Goal: Task Accomplishment & Management: Use online tool/utility

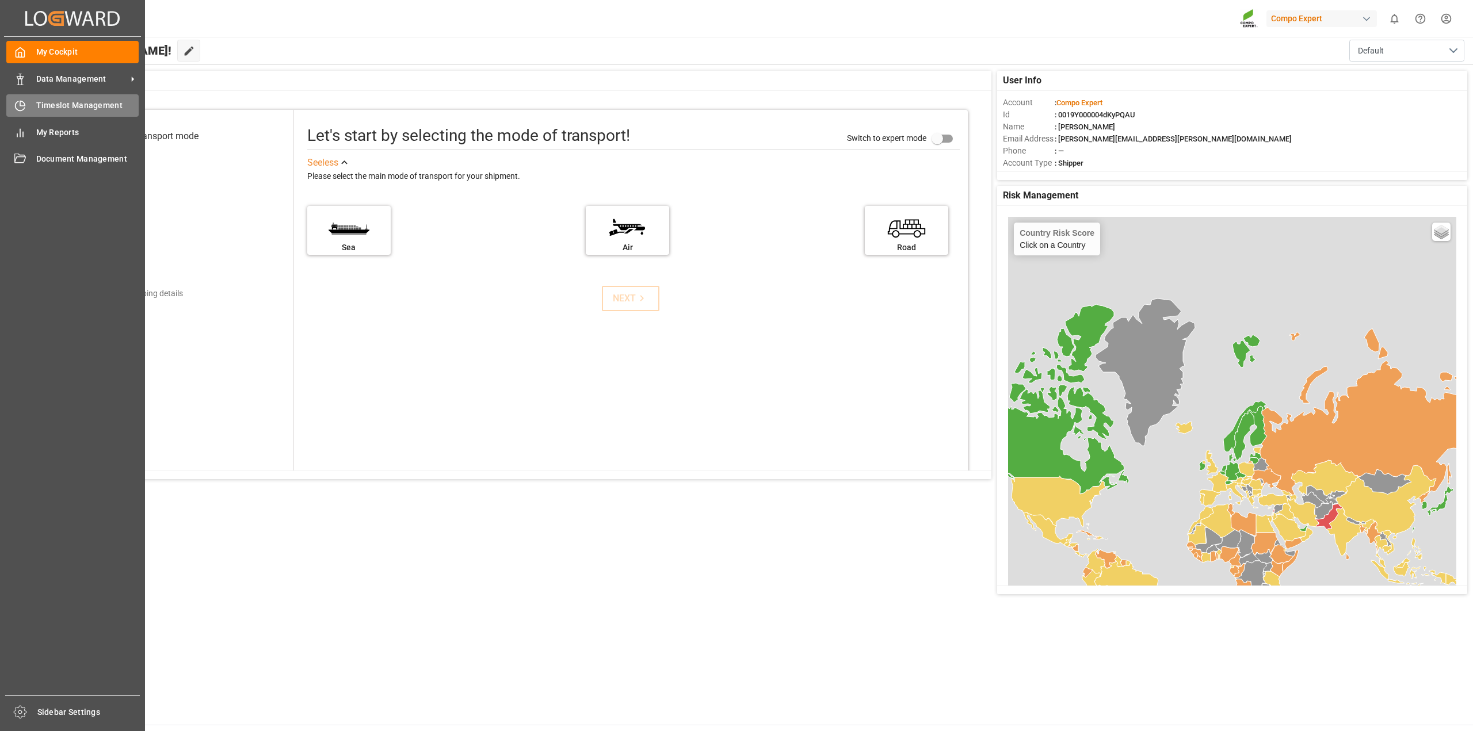
click at [97, 110] on span "Timeslot Management" at bounding box center [87, 106] width 103 height 12
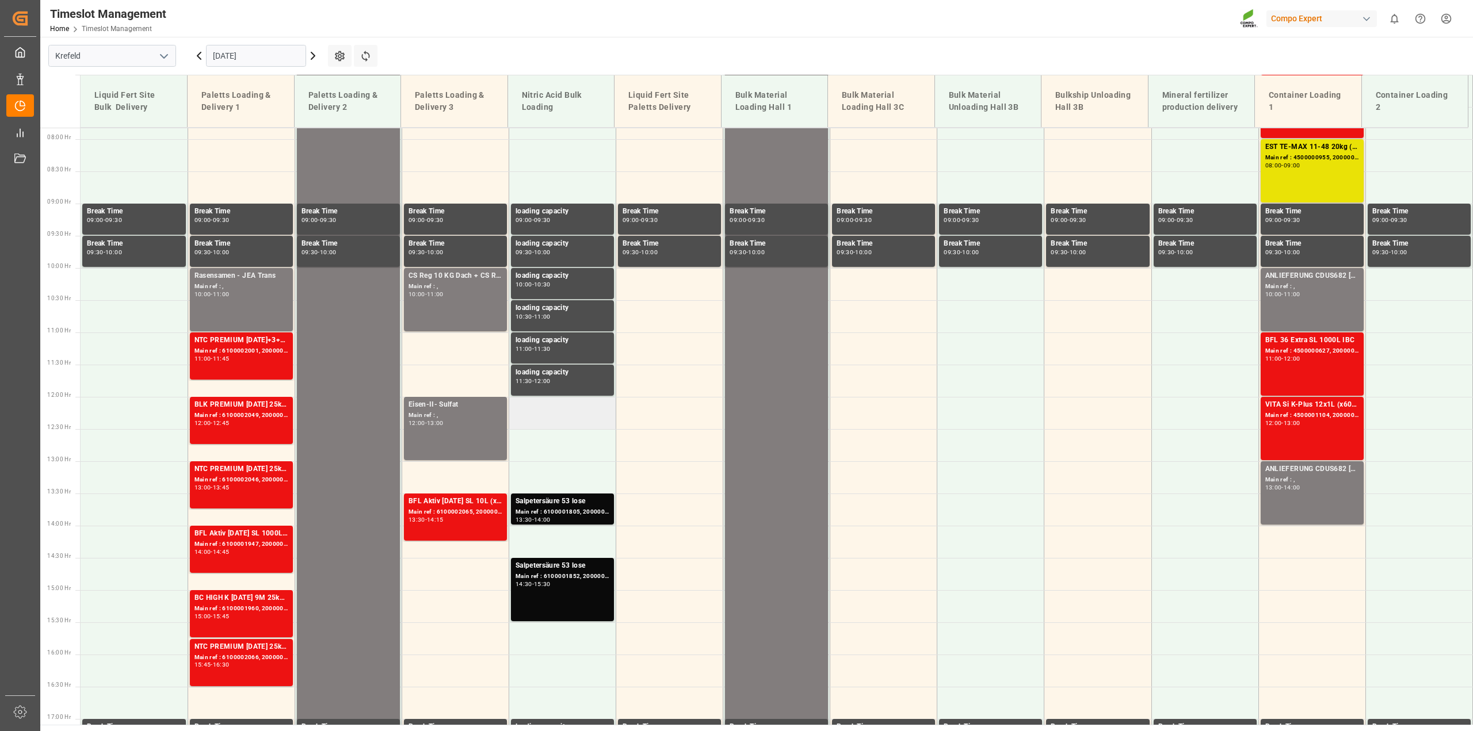
scroll to position [513, 0]
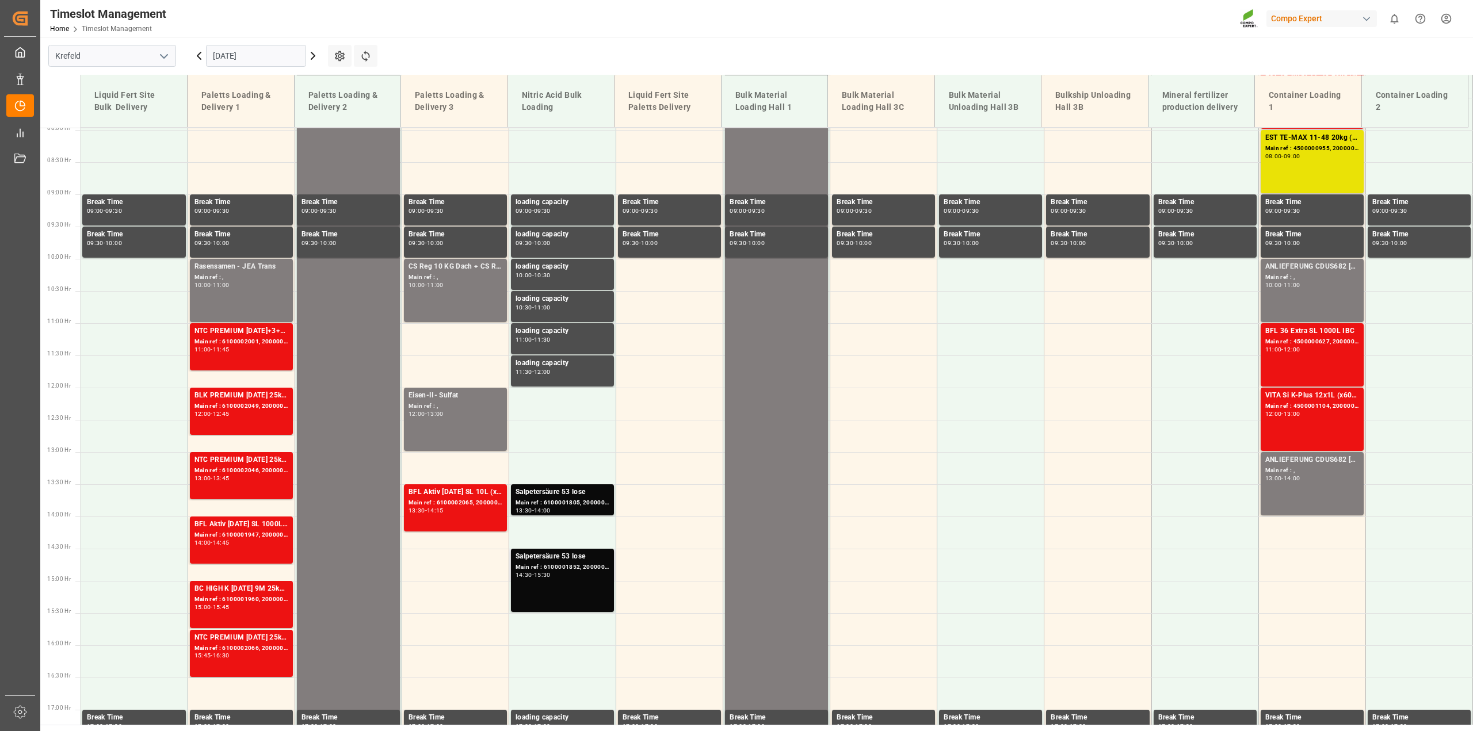
click at [590, 566] on div "Main ref : 6100001852, 2000001497" at bounding box center [563, 568] width 94 height 10
click at [581, 506] on div "Main ref : 6100001805, 2000001458" at bounding box center [563, 503] width 94 height 10
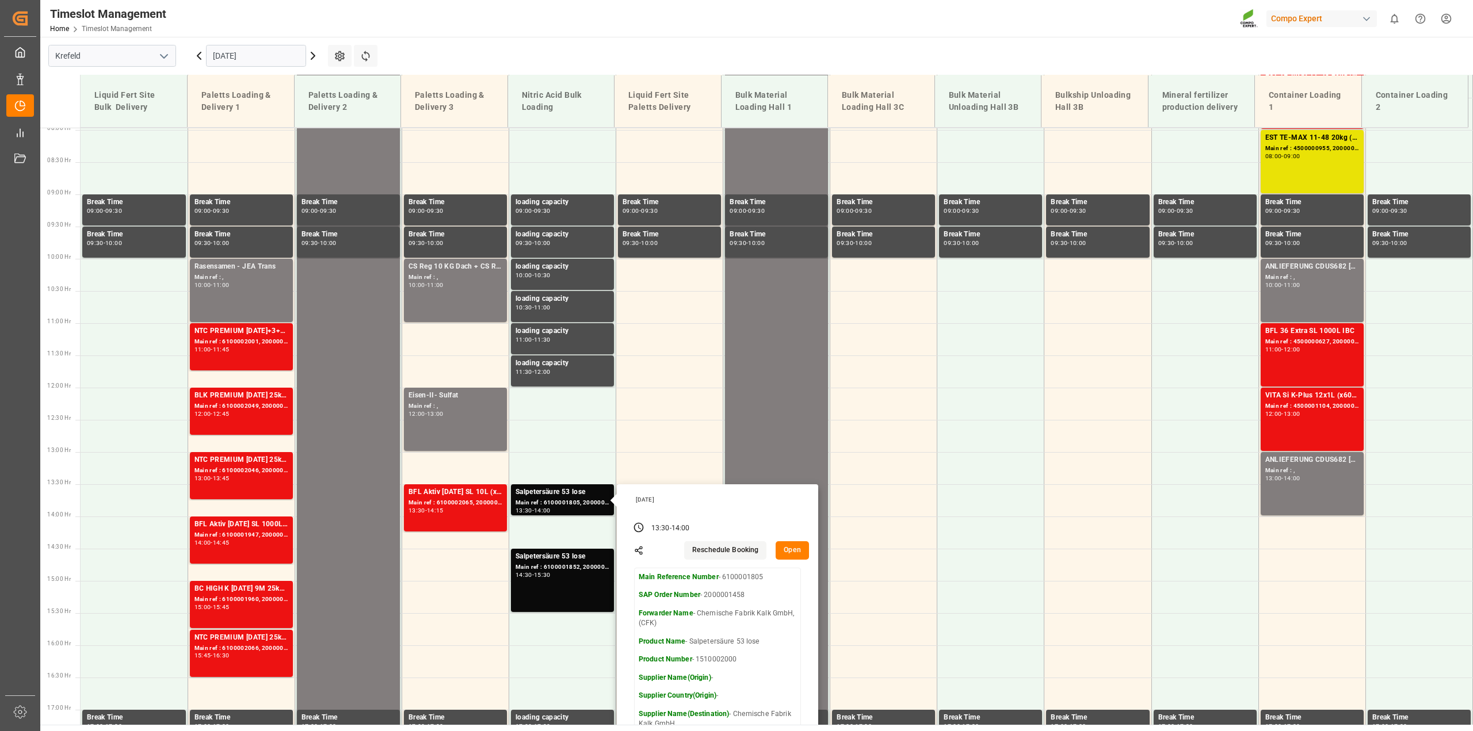
click at [311, 58] on icon at bounding box center [313, 56] width 14 height 14
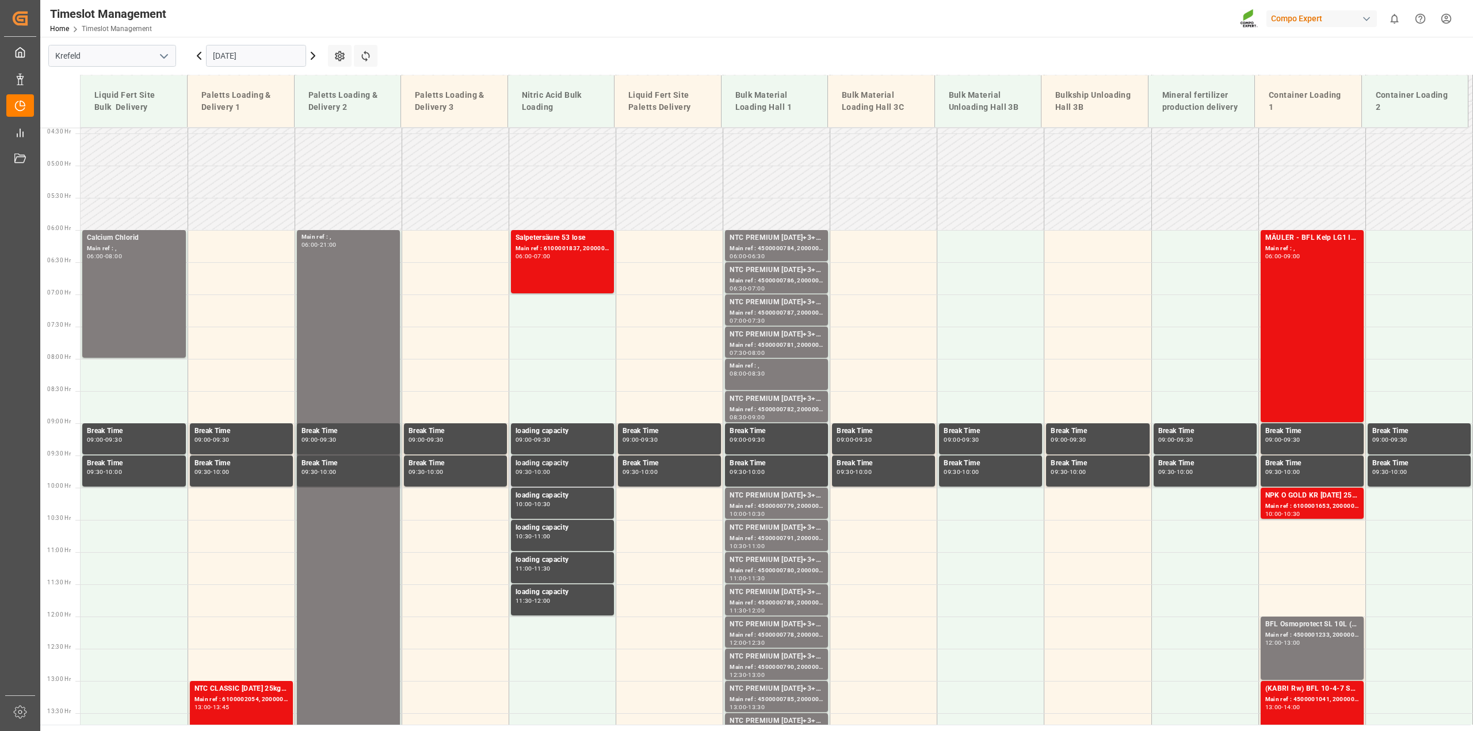
scroll to position [283, 0]
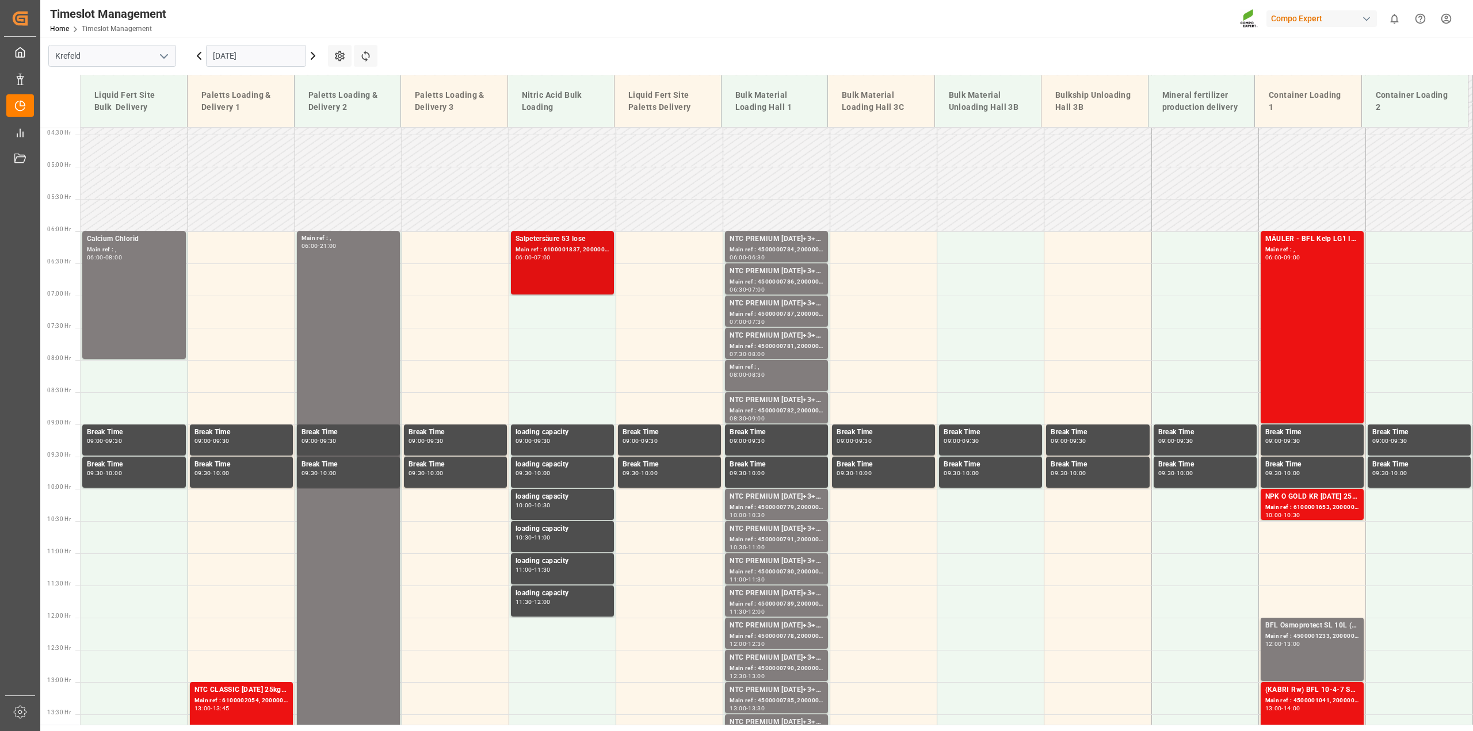
click at [600, 252] on div "Main ref : 6100001837, 2000001476" at bounding box center [563, 250] width 94 height 10
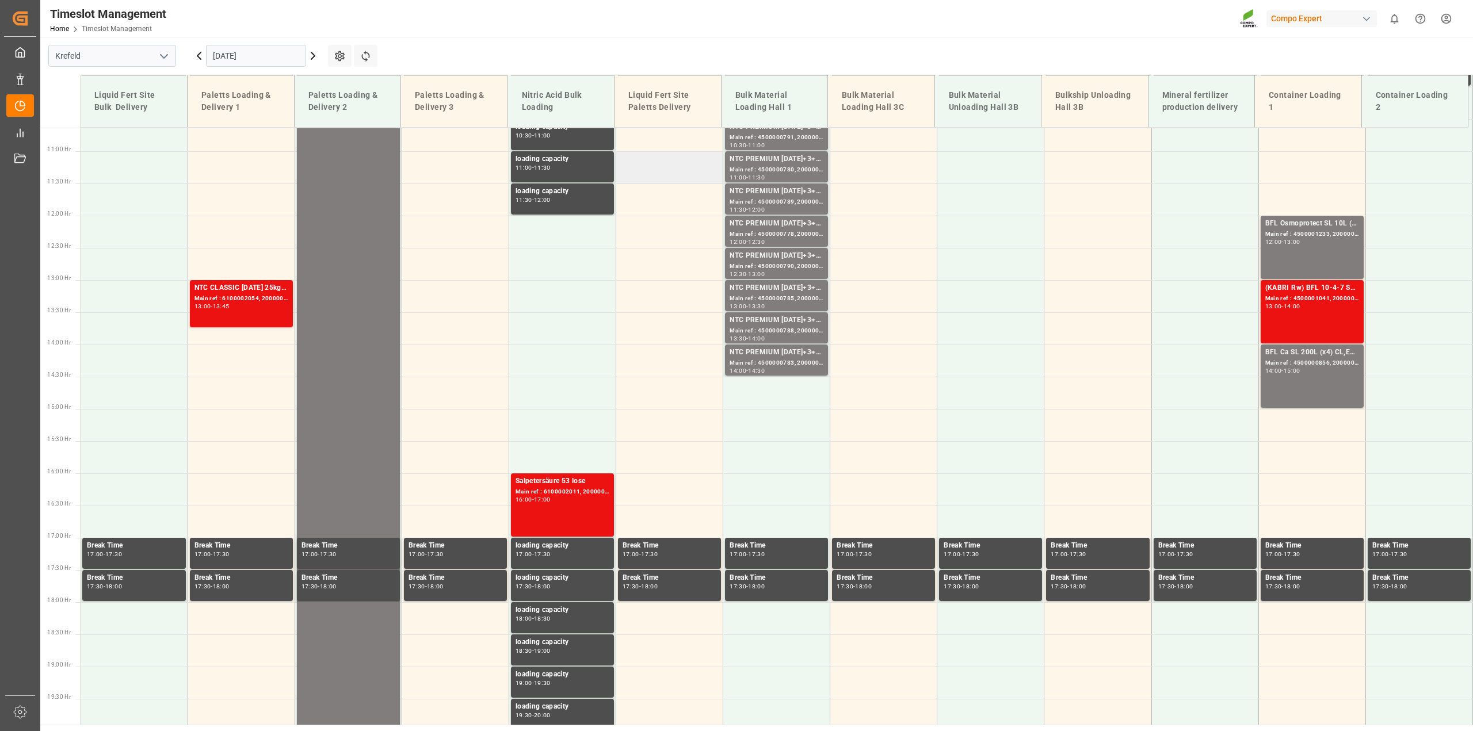
scroll to position [686, 0]
click at [586, 490] on div "Main ref : 6100002011, 2000001538" at bounding box center [563, 492] width 94 height 10
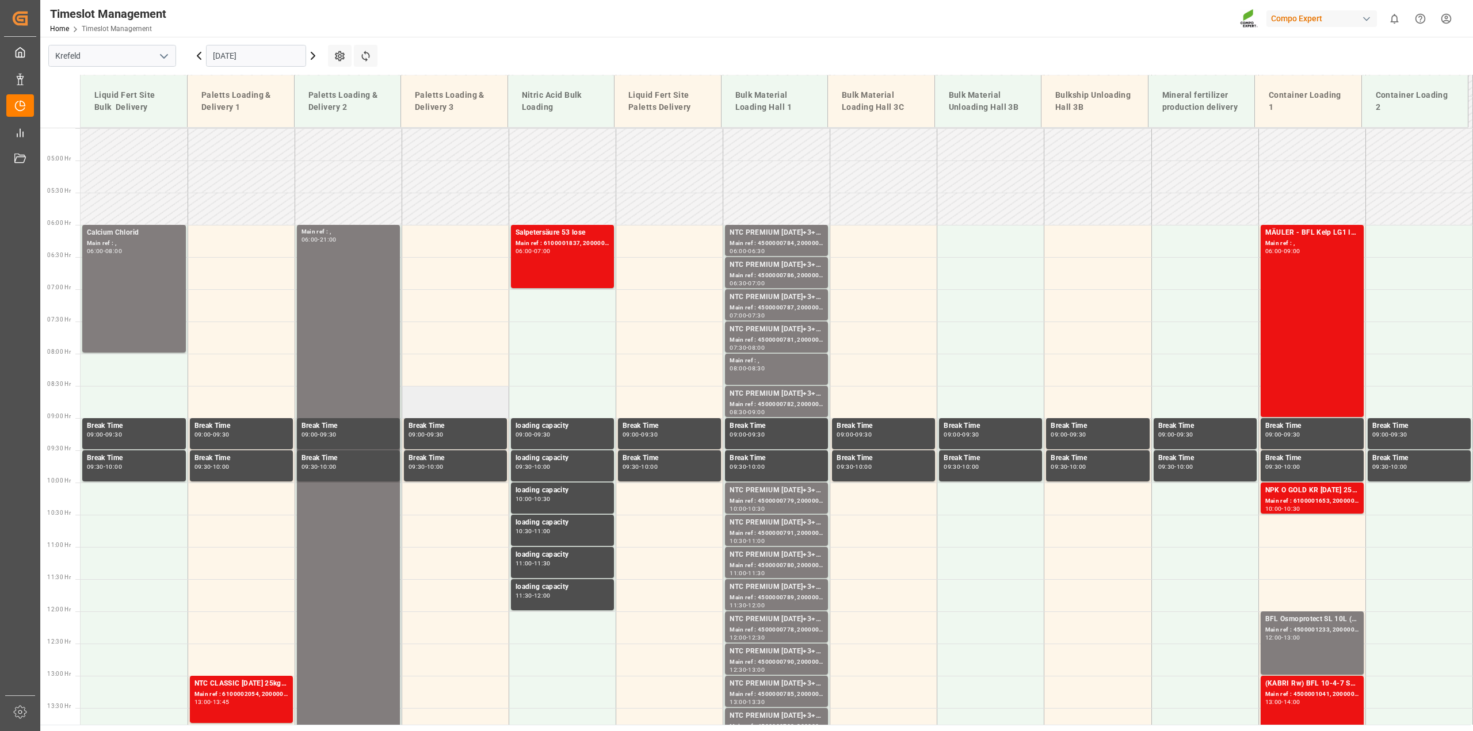
scroll to position [283, 0]
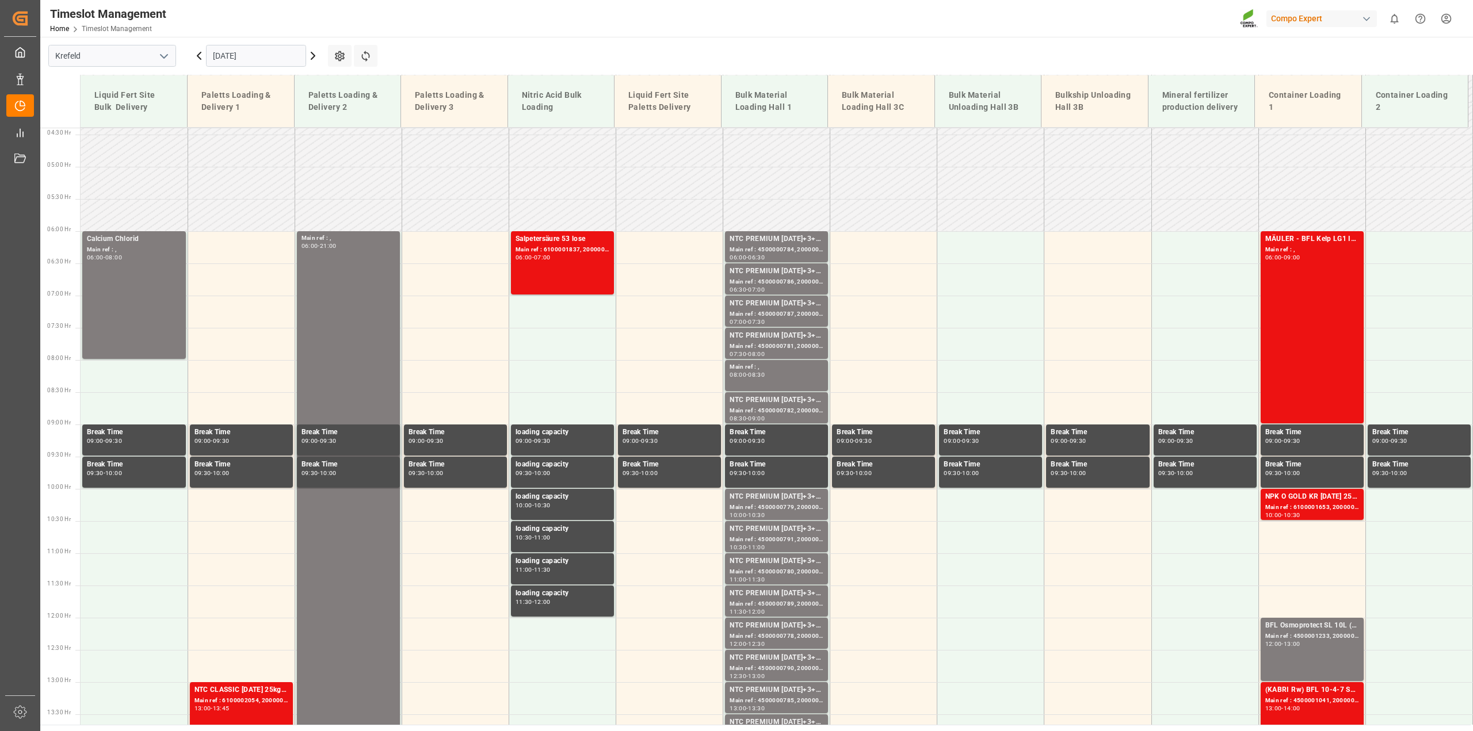
click at [300, 60] on input "[DATE]" at bounding box center [256, 56] width 100 height 22
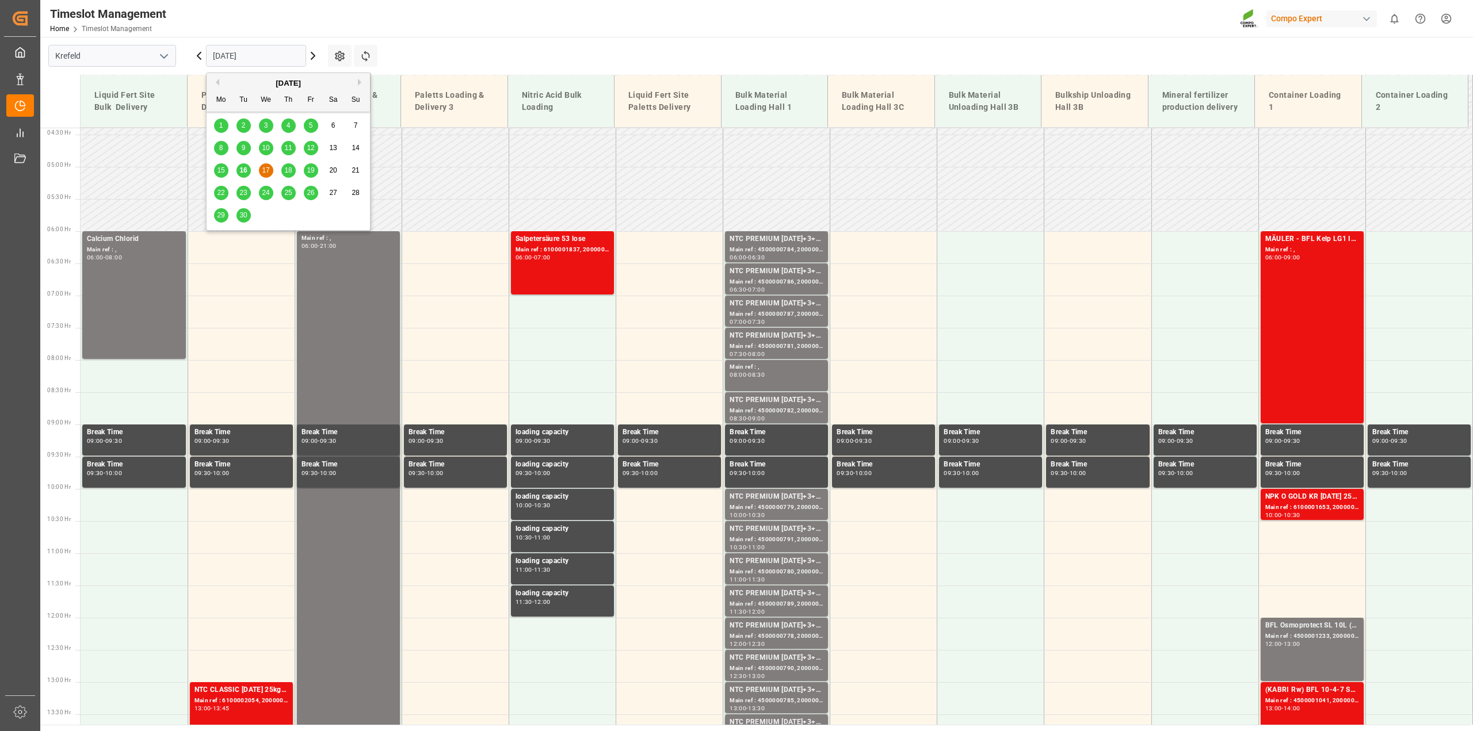
click at [313, 169] on span "19" at bounding box center [310, 170] width 7 height 8
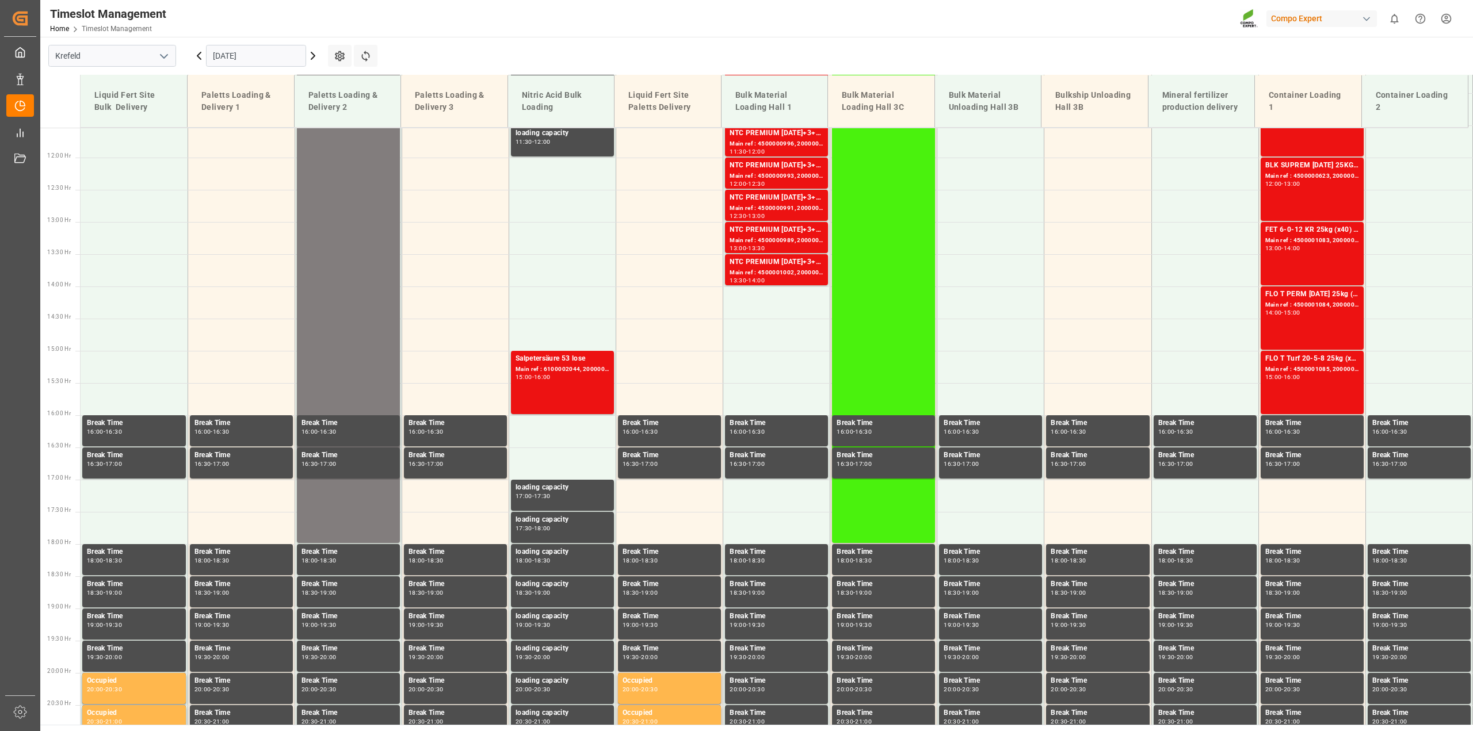
scroll to position [859, 0]
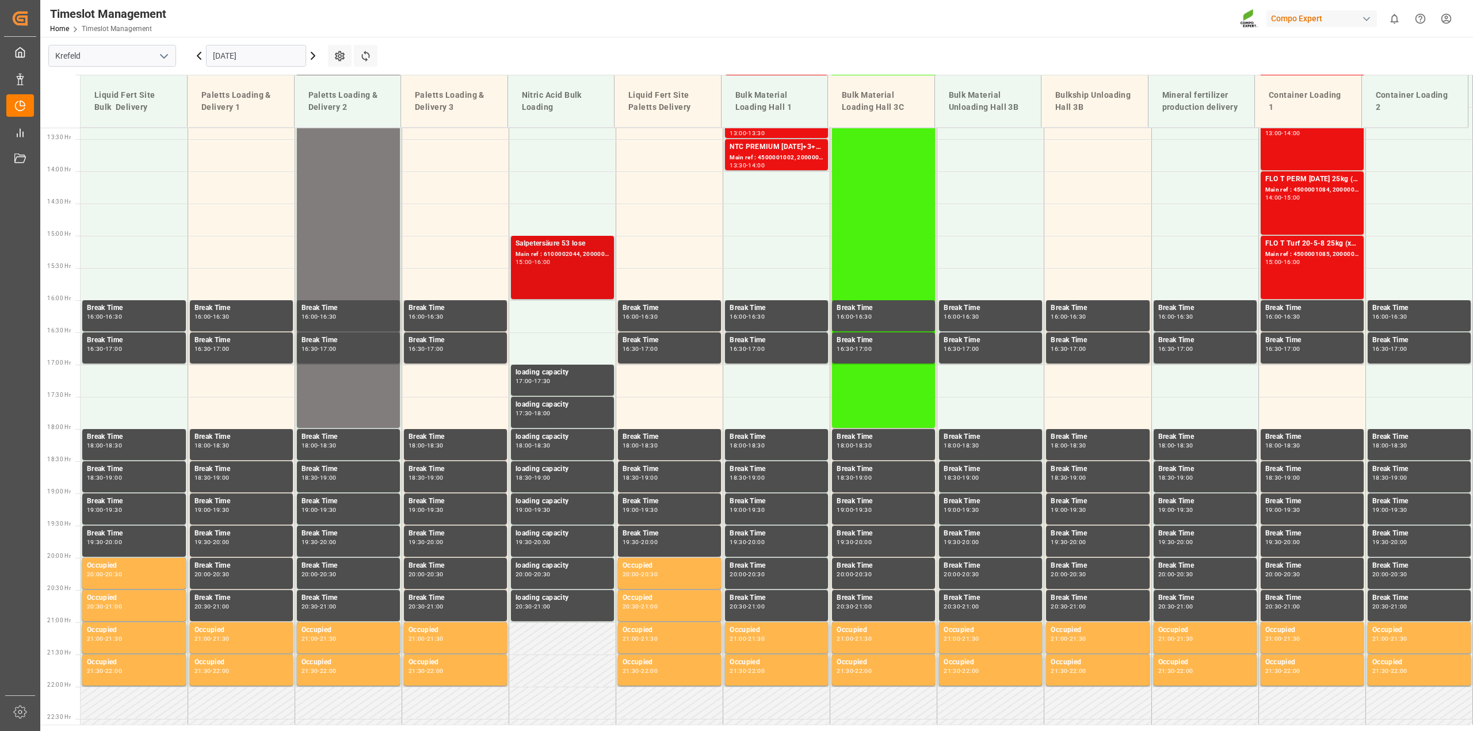
click at [570, 254] on div "Main ref : 6100002044, 2000001547" at bounding box center [563, 255] width 94 height 10
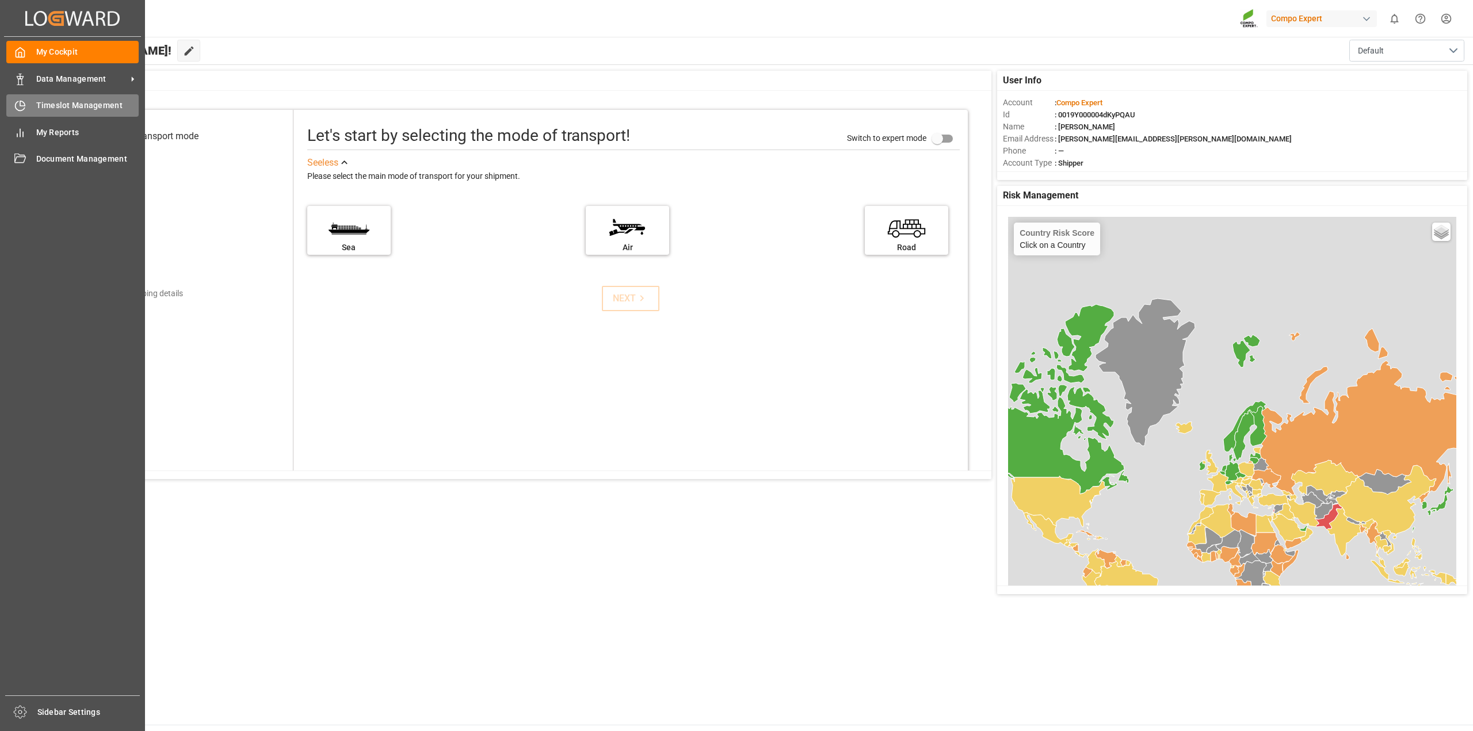
click at [73, 111] on span "Timeslot Management" at bounding box center [87, 106] width 103 height 12
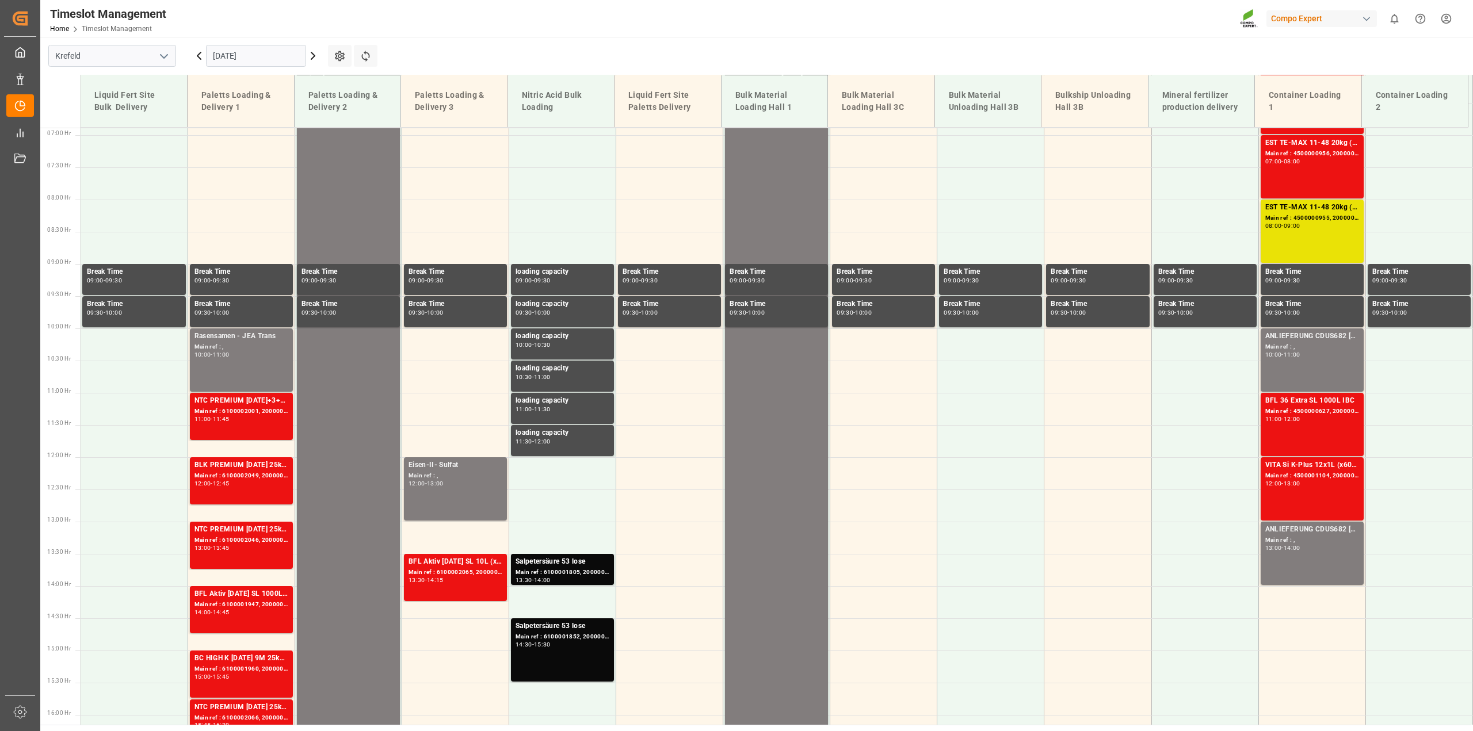
scroll to position [456, 0]
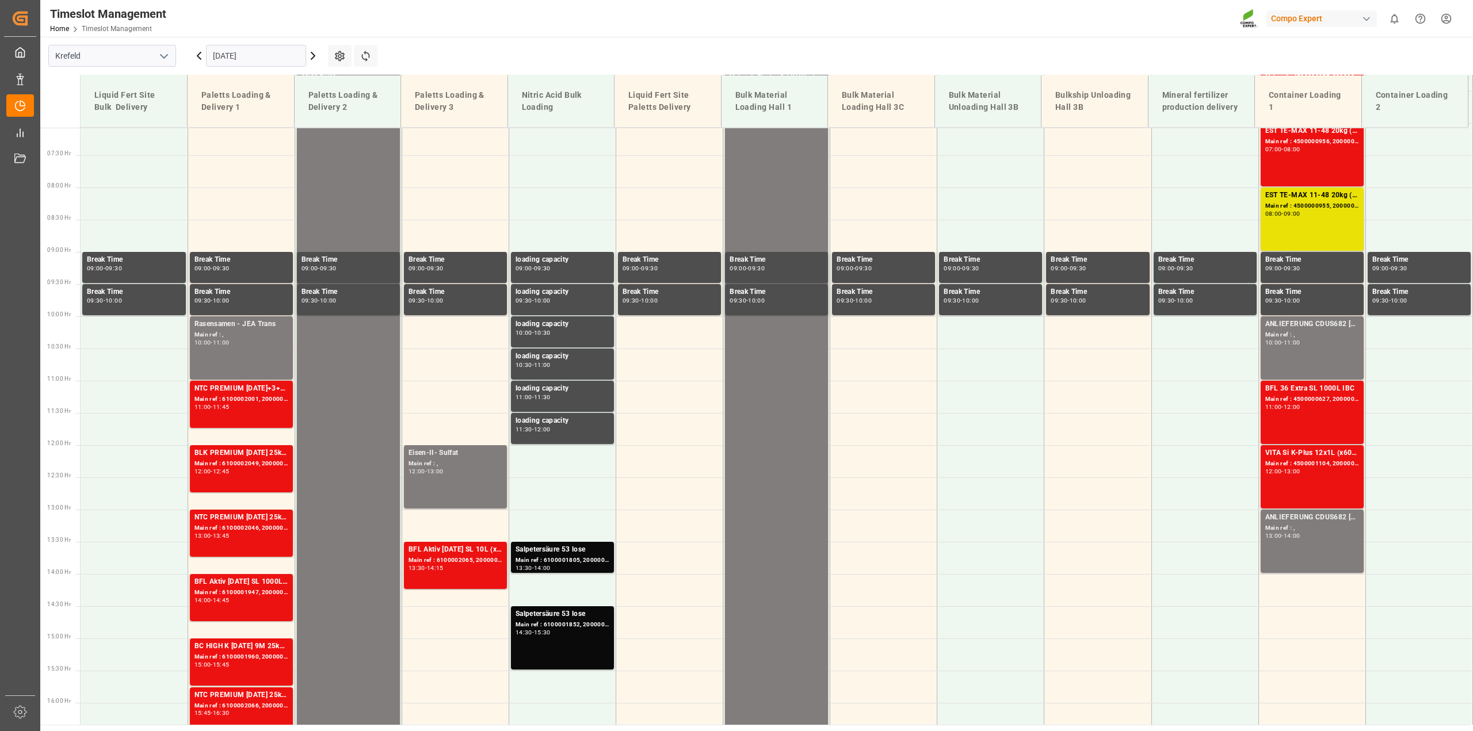
click at [311, 59] on icon at bounding box center [312, 55] width 3 height 7
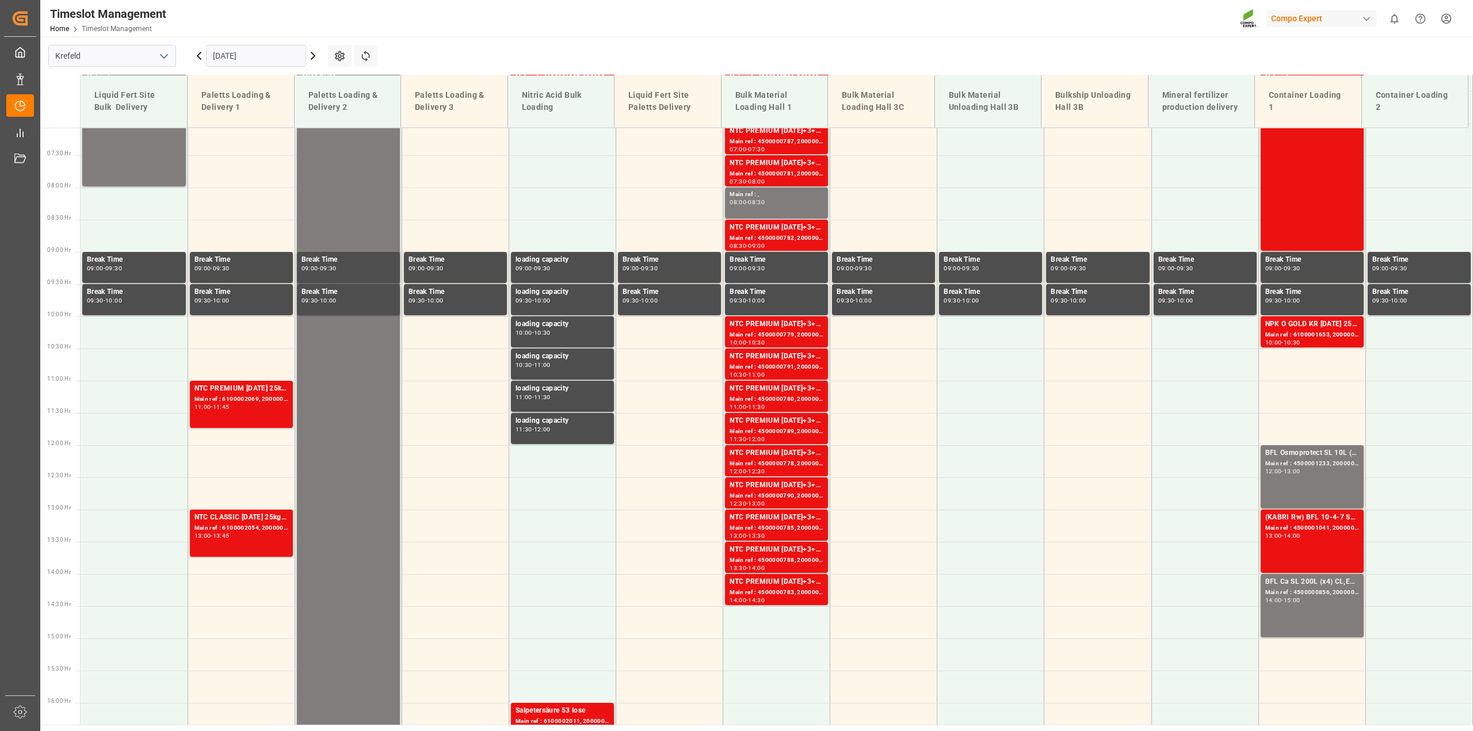
click at [303, 59] on input "[DATE]" at bounding box center [256, 56] width 100 height 22
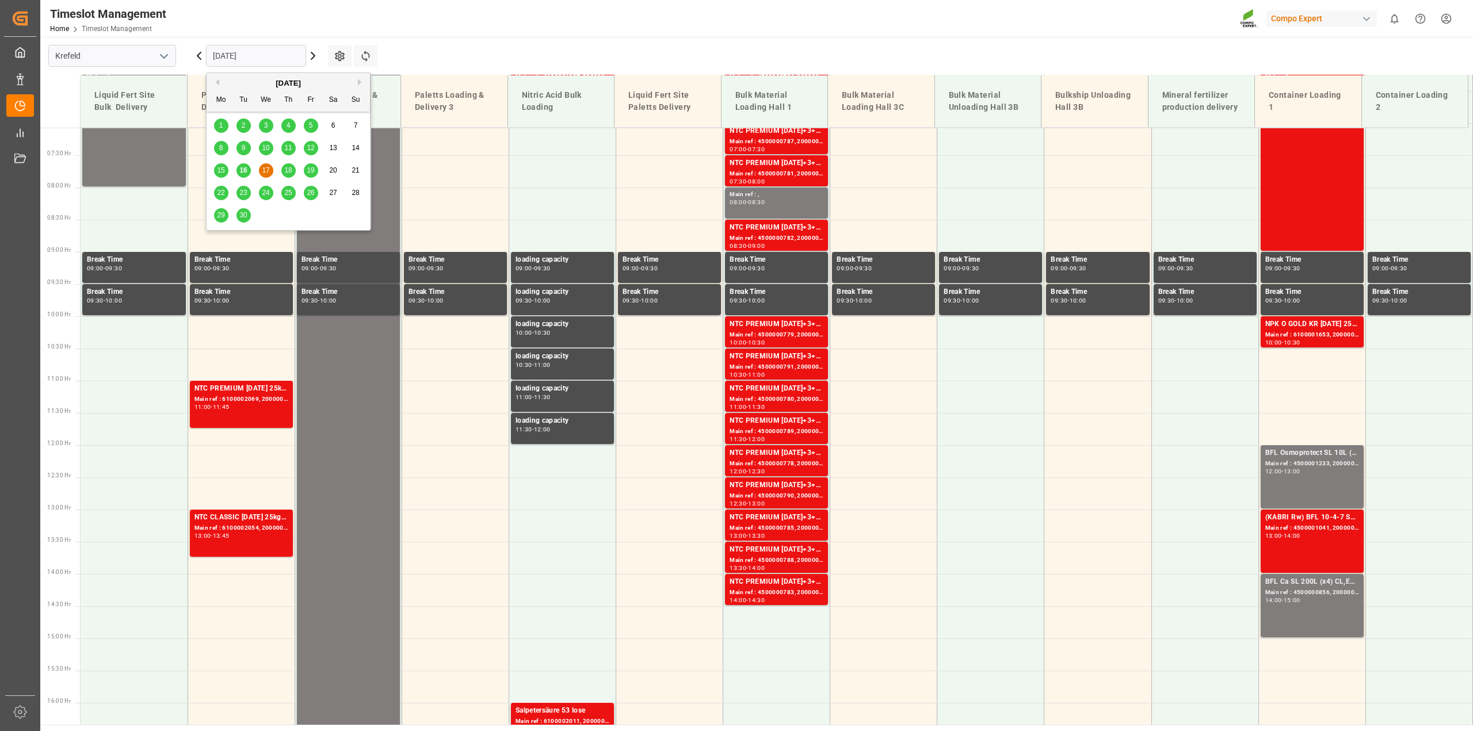
click at [290, 167] on span "18" at bounding box center [287, 170] width 7 height 8
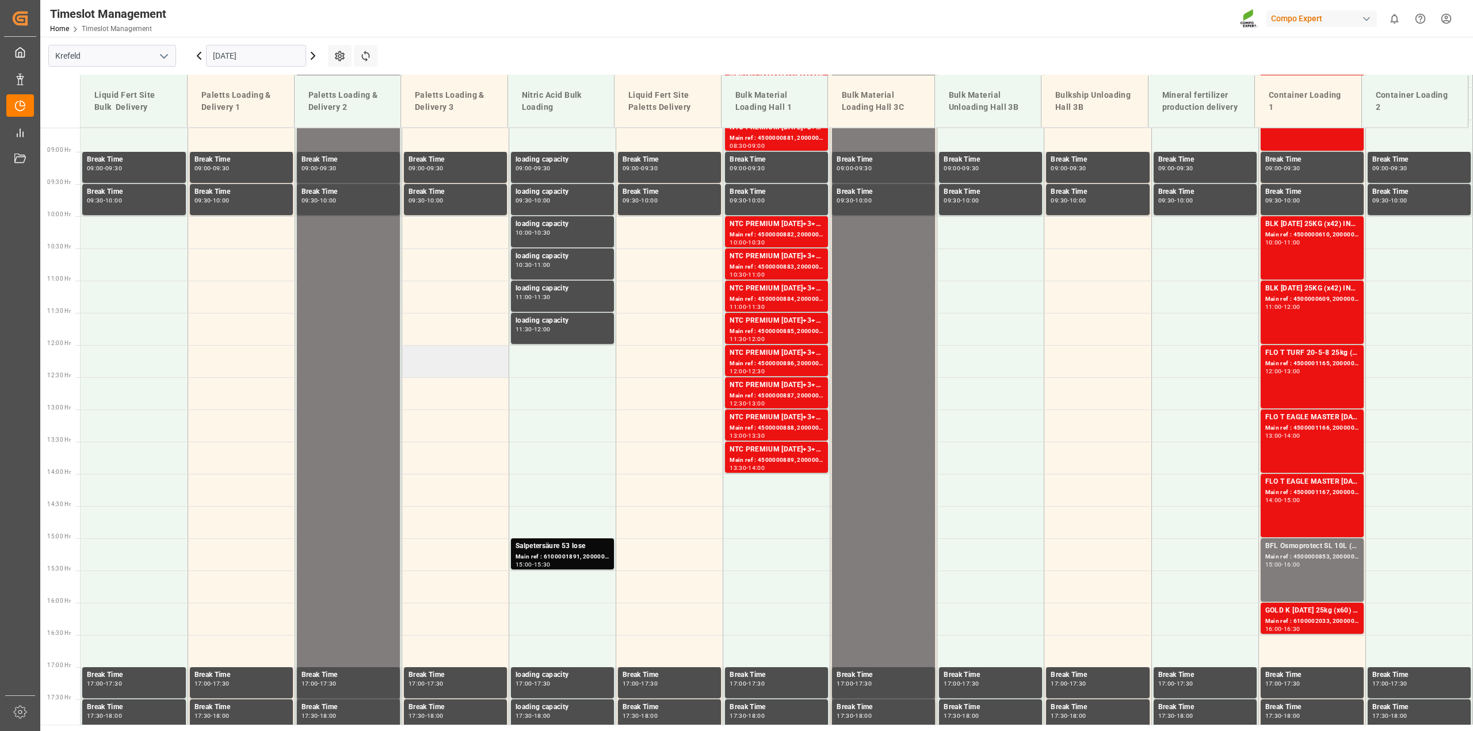
scroll to position [628, 0]
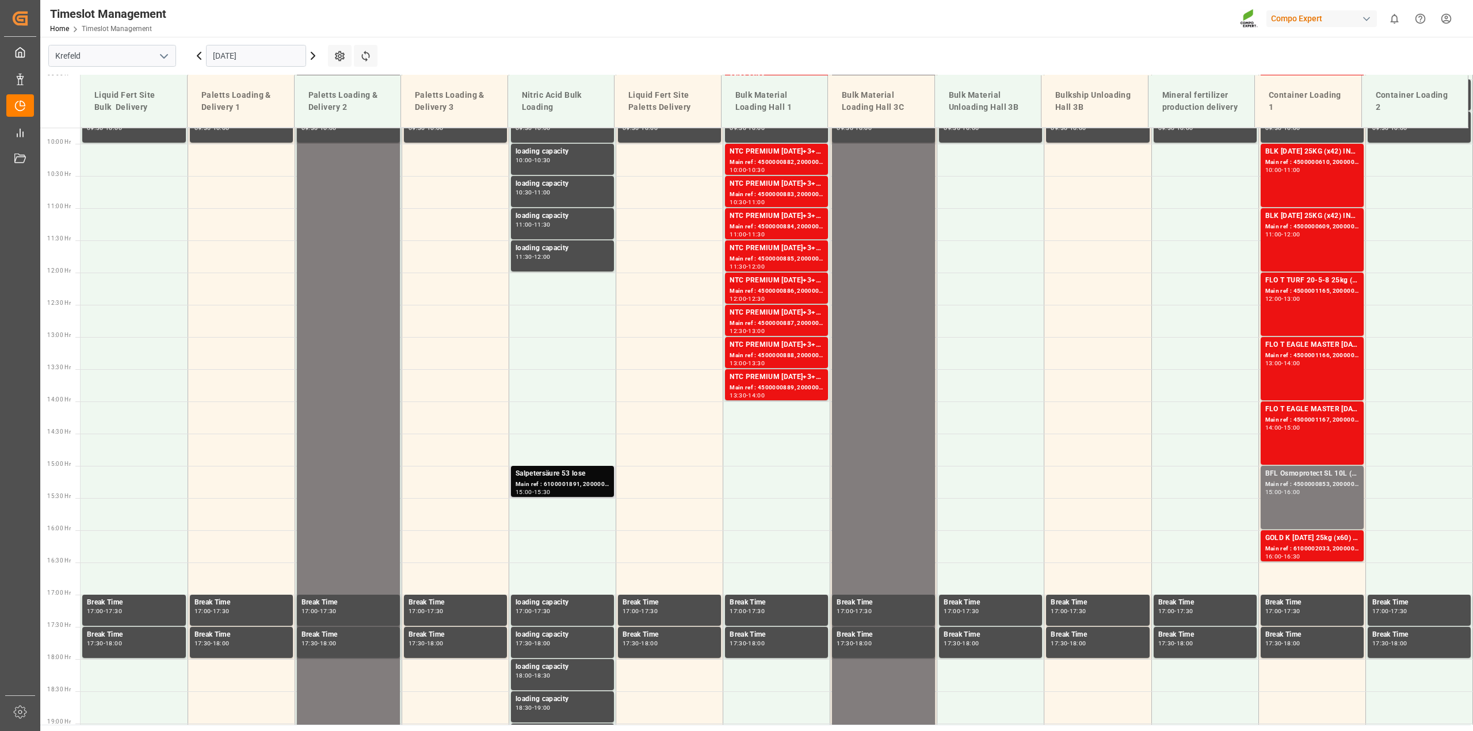
click at [593, 479] on div "Salpetersäure 53 lose" at bounding box center [563, 474] width 94 height 12
